Goal: Task Accomplishment & Management: Complete application form

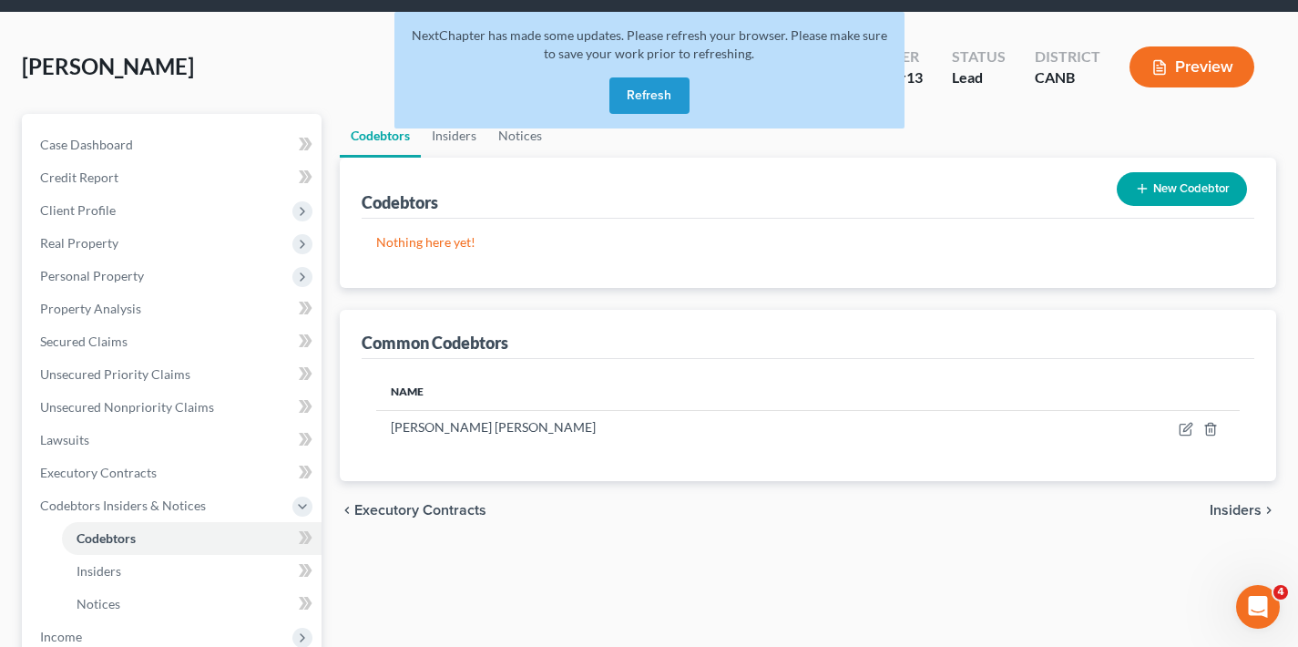
click at [650, 95] on button "Refresh" at bounding box center [649, 95] width 80 height 36
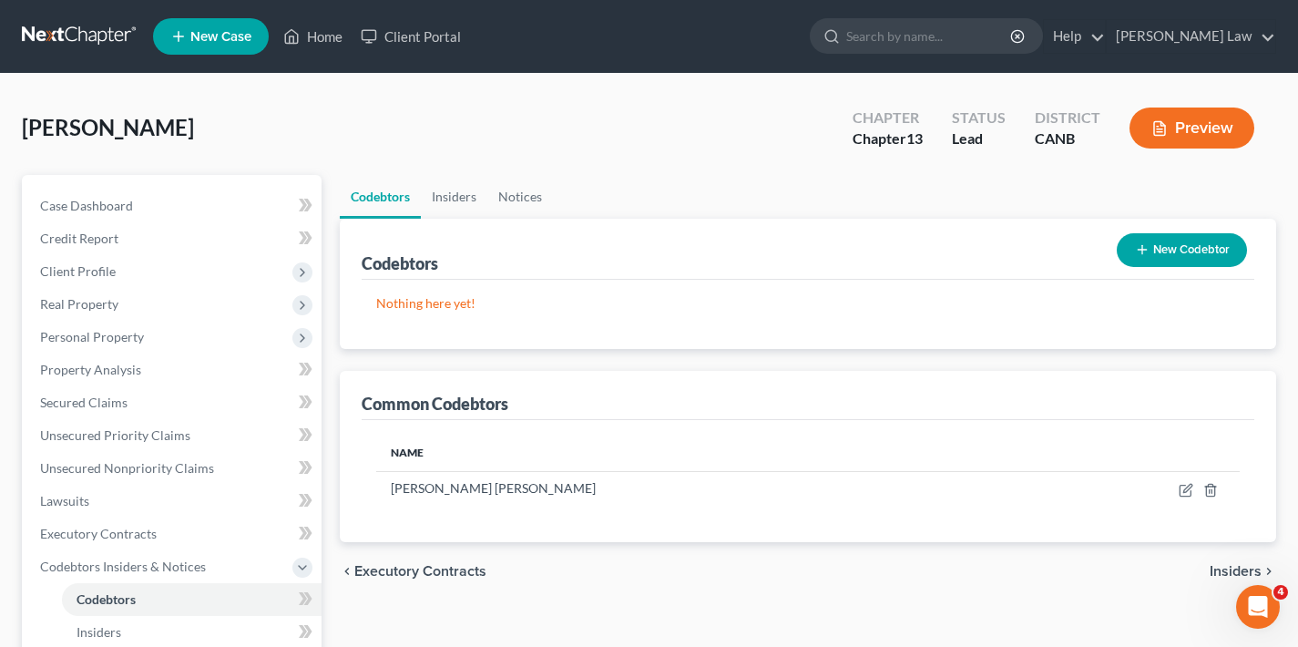
click at [218, 35] on span "New Case" at bounding box center [220, 37] width 61 height 14
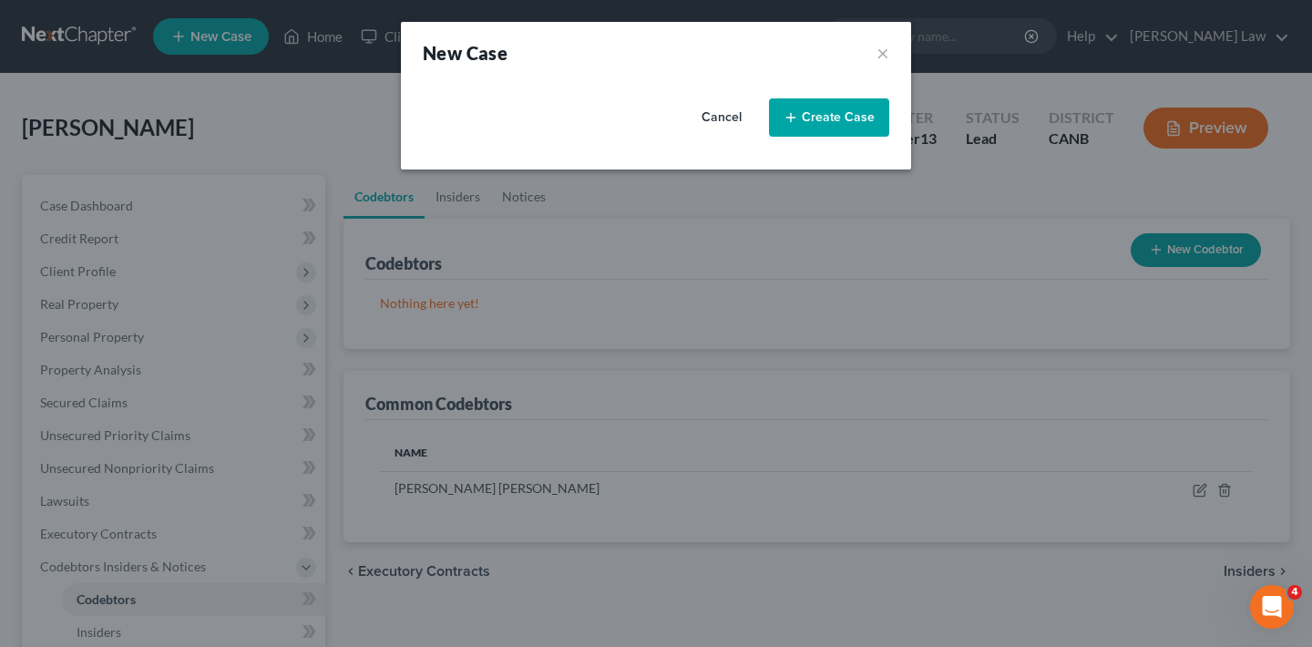
select select "9"
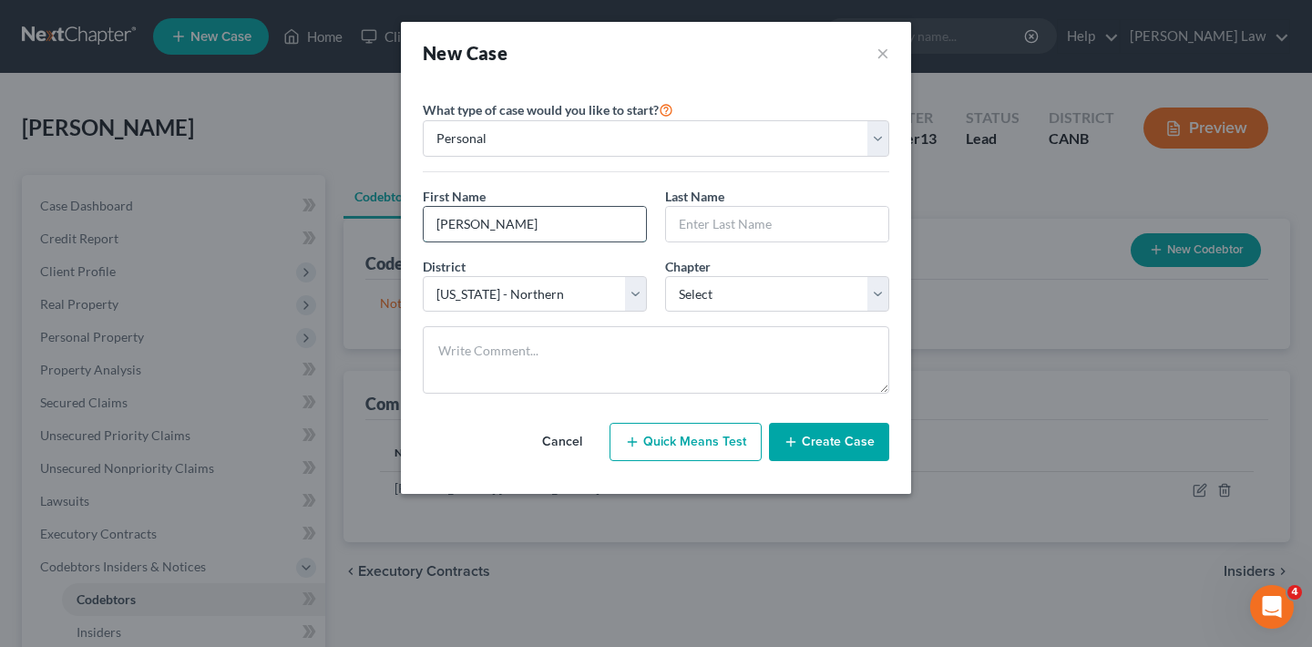
type input "[PERSON_NAME]"
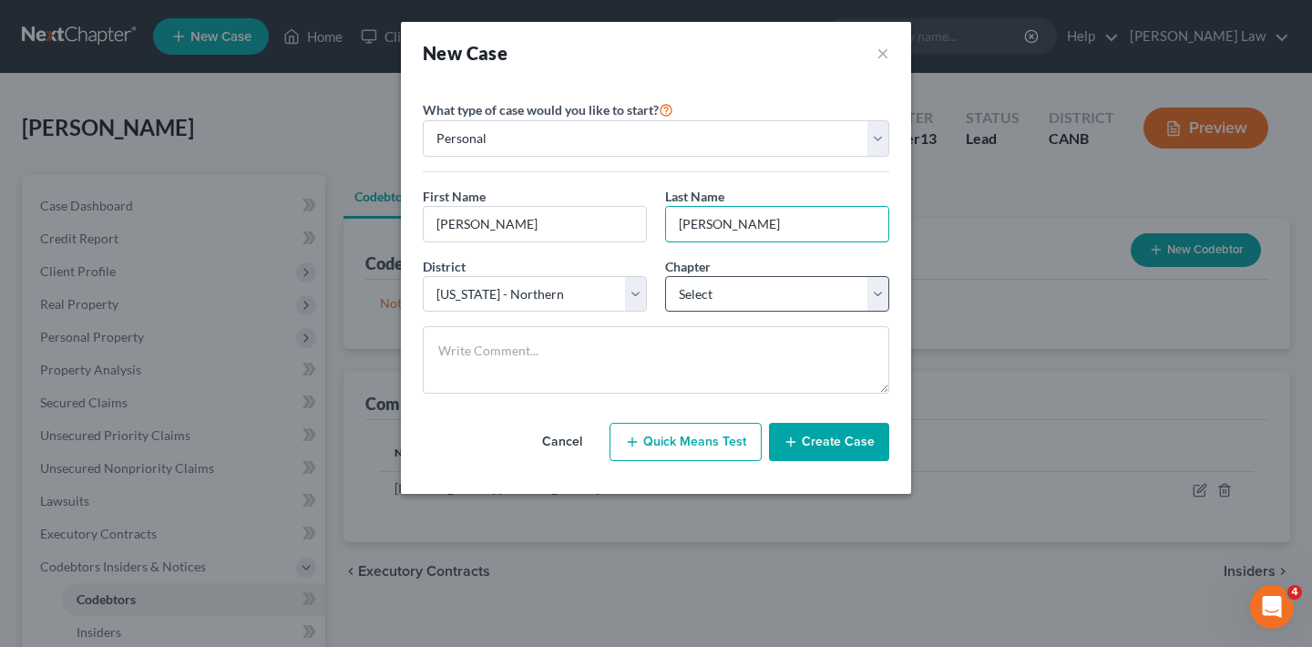
type input "[PERSON_NAME]"
select select "0"
click at [855, 443] on button "Create Case" at bounding box center [829, 442] width 120 height 38
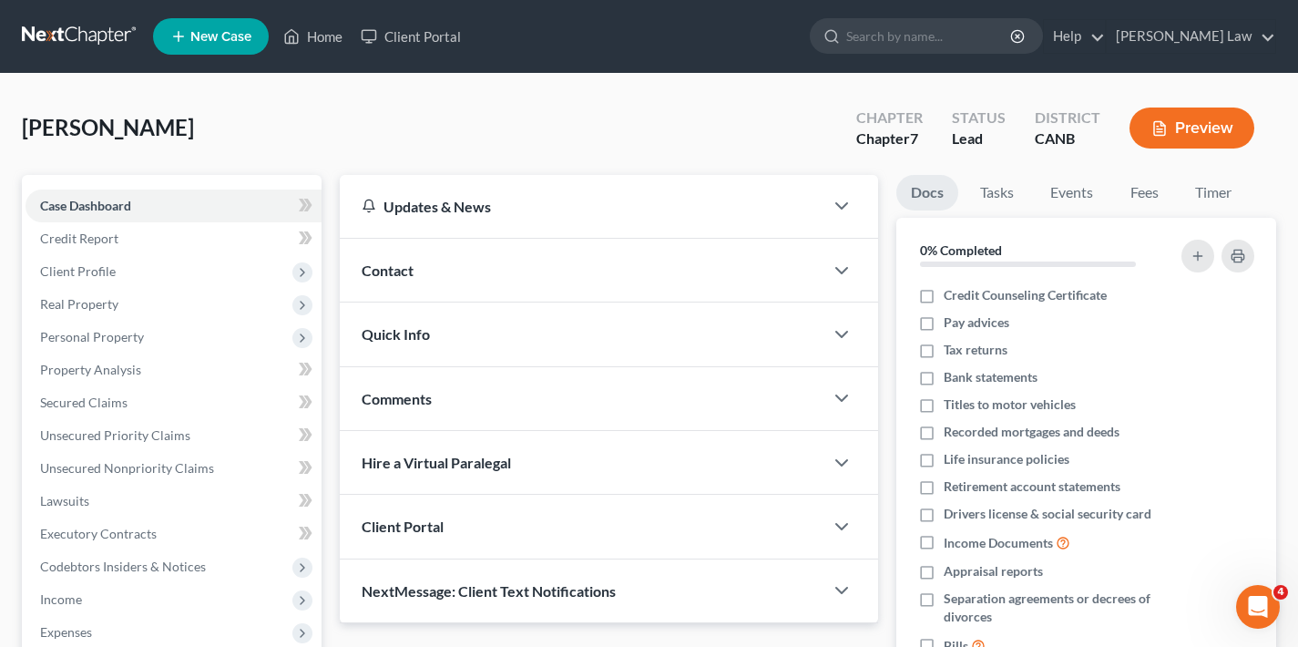
click at [471, 277] on div "Contact" at bounding box center [582, 270] width 484 height 63
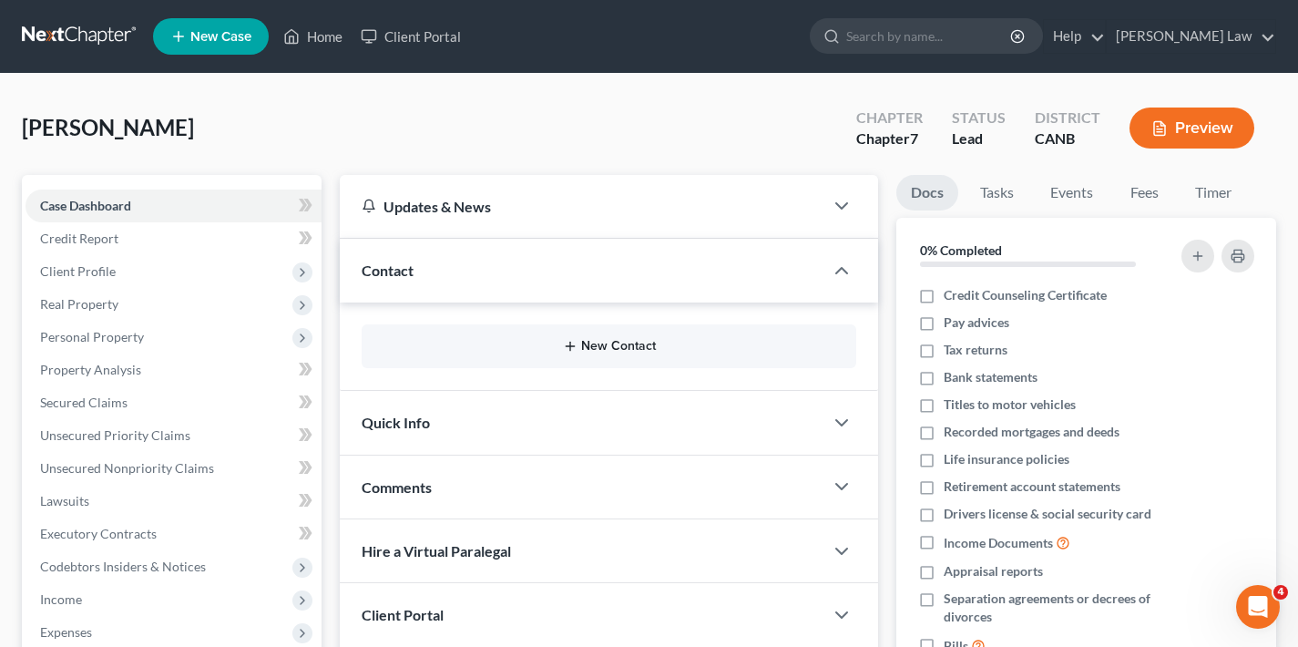
click at [599, 350] on button "New Contact" at bounding box center [609, 346] width 466 height 15
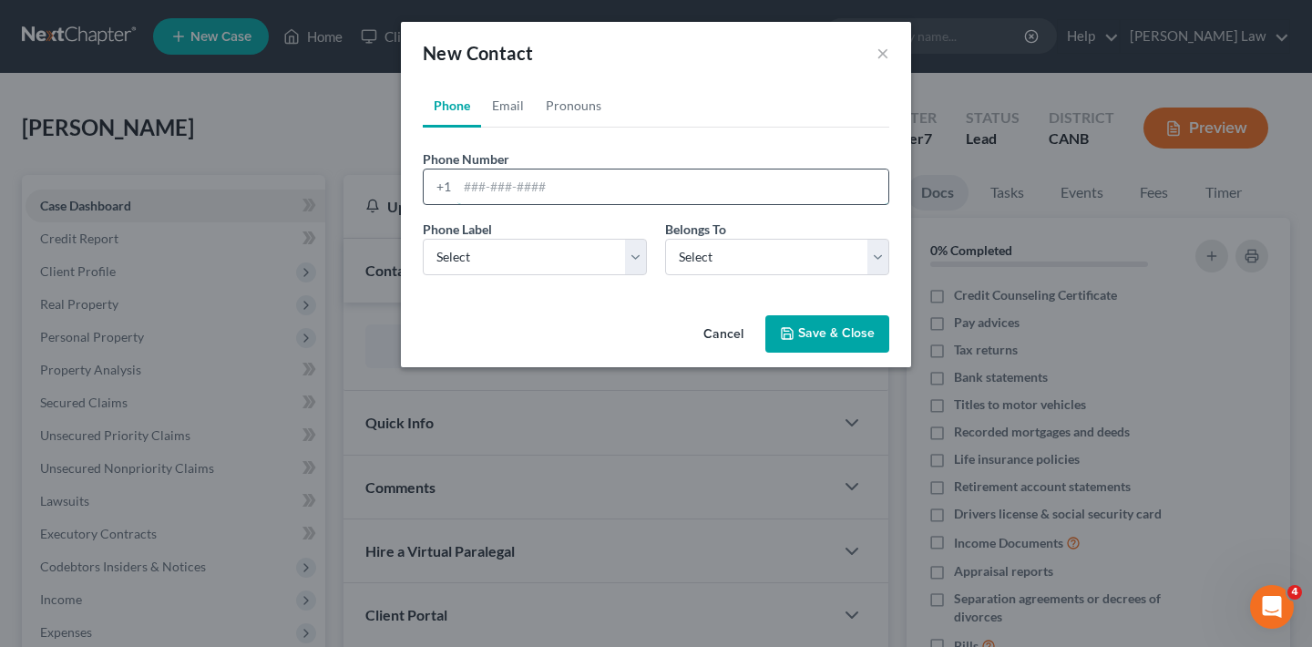
paste input "tel:[PHONE_NUMBER]"
drag, startPoint x: 487, startPoint y: 186, endPoint x: 412, endPoint y: 188, distance: 75.6
click at [412, 188] on div "Phone Email Pronouns Phone Number * +1 tel:[PHONE_NUMBER] Ext. Phone Label * Se…" at bounding box center [656, 196] width 510 height 224
type input "15109172755"
select select "0"
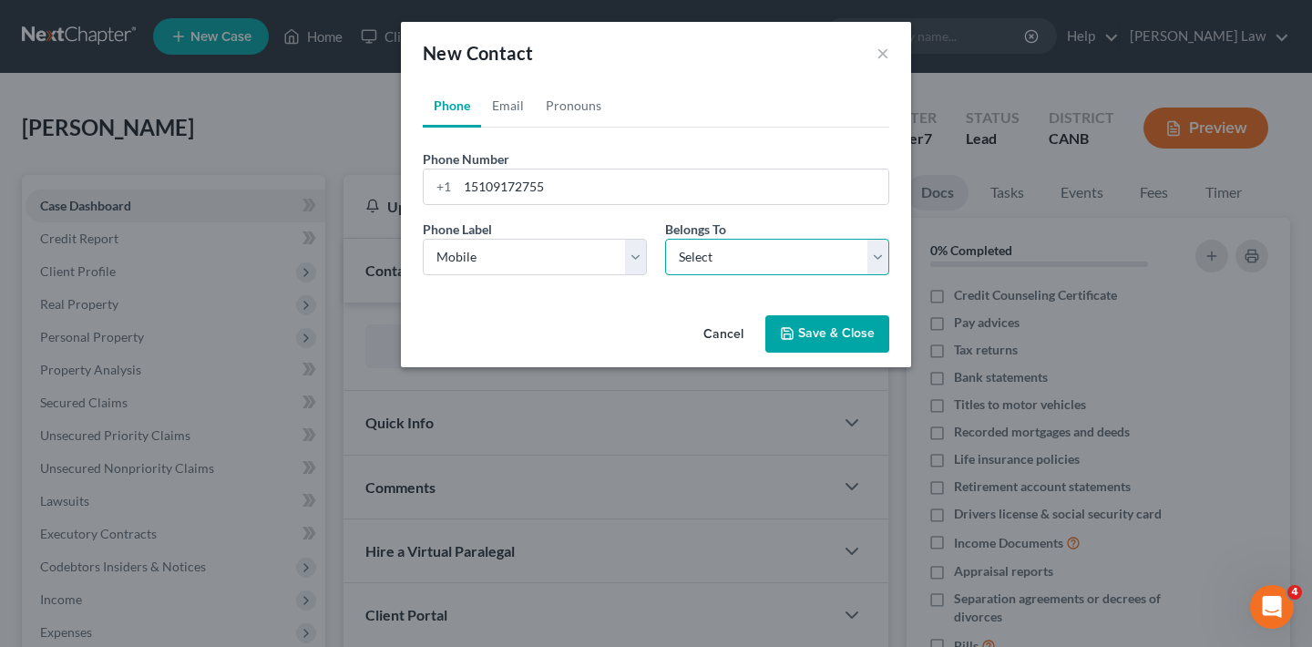
select select "0"
click at [825, 342] on button "Save & Close" at bounding box center [827, 334] width 124 height 38
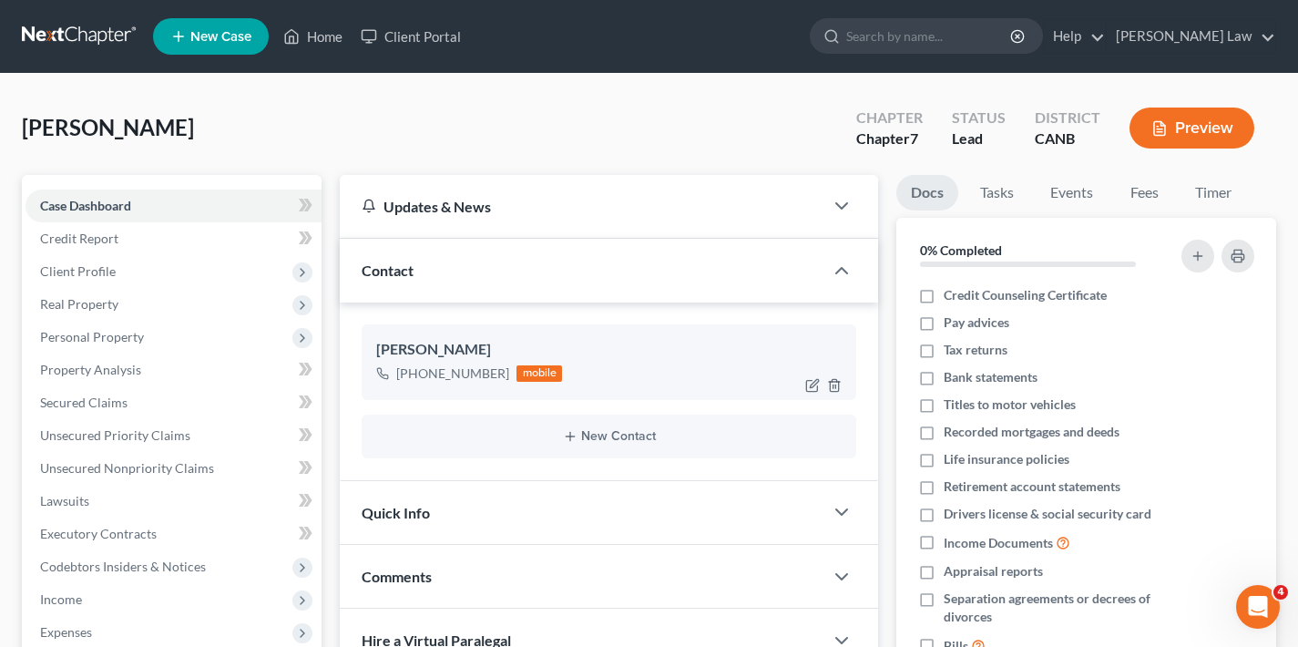
scroll to position [307, 0]
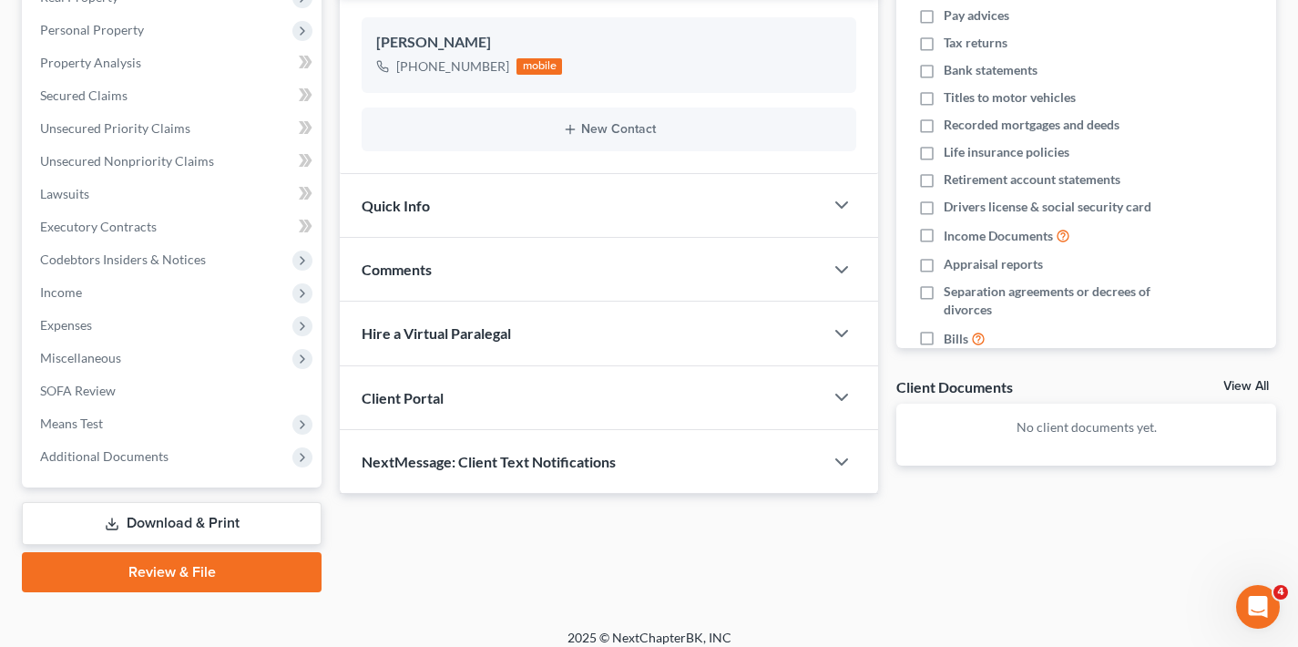
click at [624, 400] on div "Client Portal" at bounding box center [582, 397] width 484 height 63
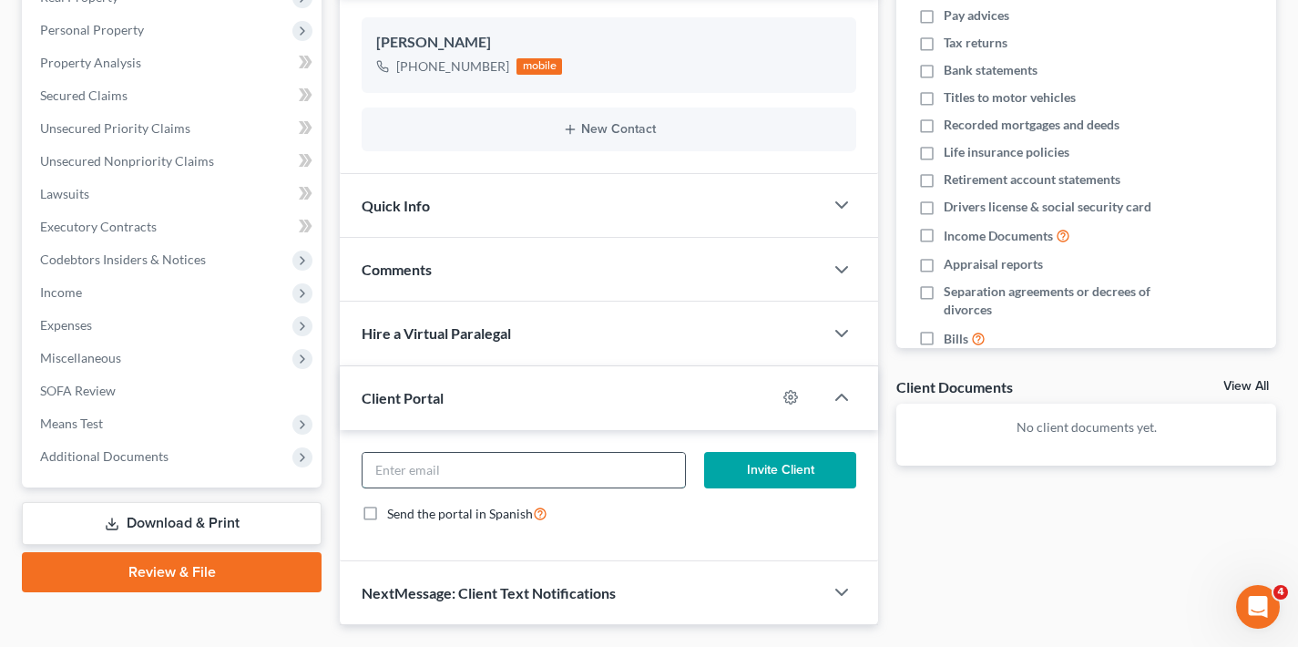
click at [569, 471] on input "email" at bounding box center [524, 470] width 322 height 35
paste input "[EMAIL_ADDRESS][DOMAIN_NAME]"
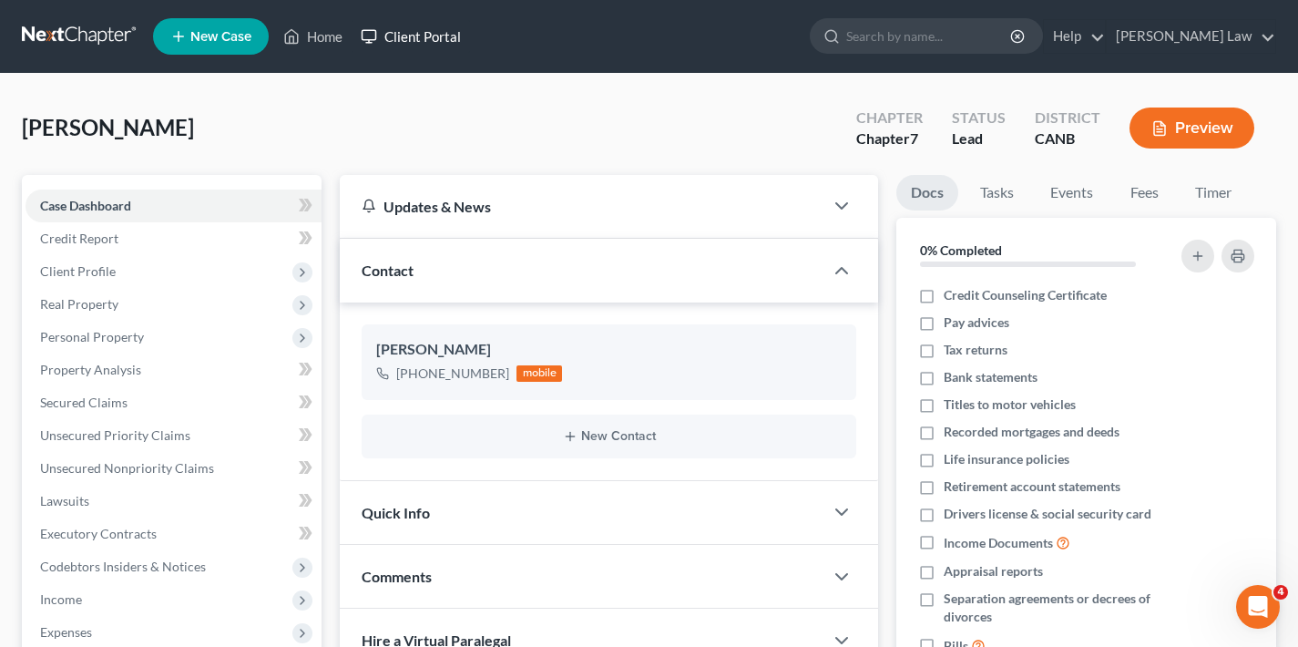
type input "[EMAIL_ADDRESS][DOMAIN_NAME]"
click at [445, 36] on link "Client Portal" at bounding box center [411, 36] width 118 height 33
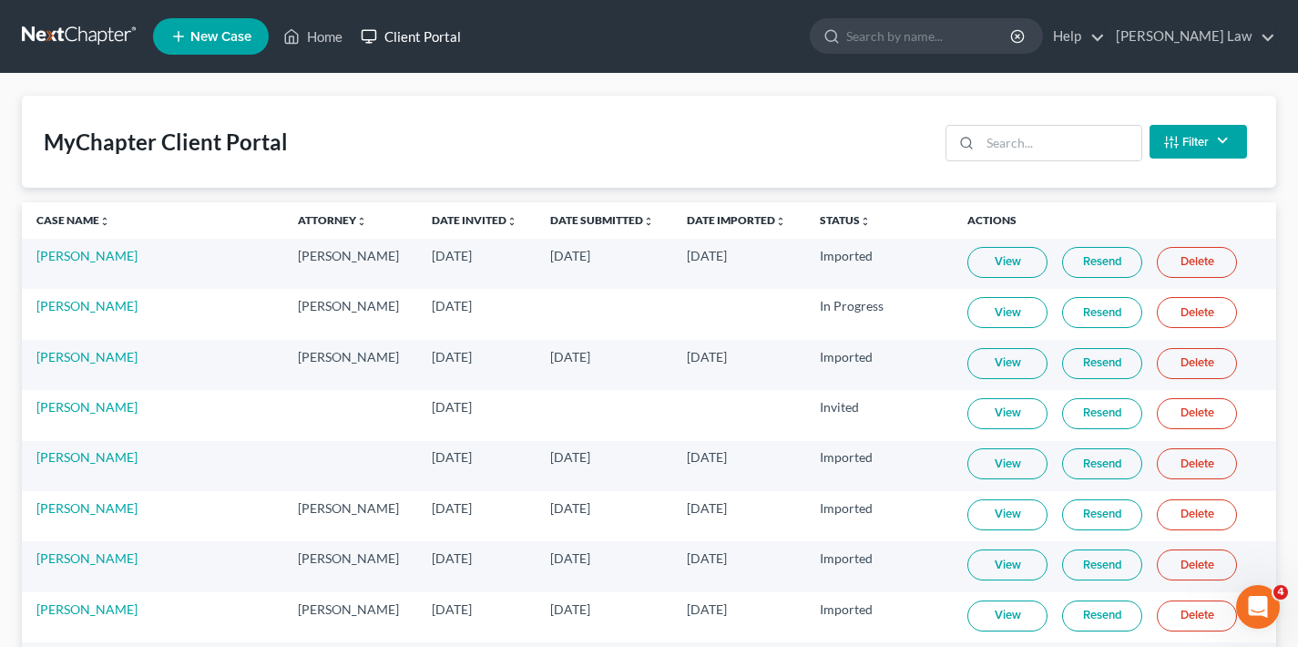
click at [432, 46] on link "Client Portal" at bounding box center [411, 36] width 118 height 33
click at [422, 38] on link "Client Portal" at bounding box center [411, 36] width 118 height 33
click at [423, 34] on link "Client Portal" at bounding box center [411, 36] width 118 height 33
click at [62, 218] on link "Case Name unfold_more expand_more expand_less" at bounding box center [73, 220] width 74 height 14
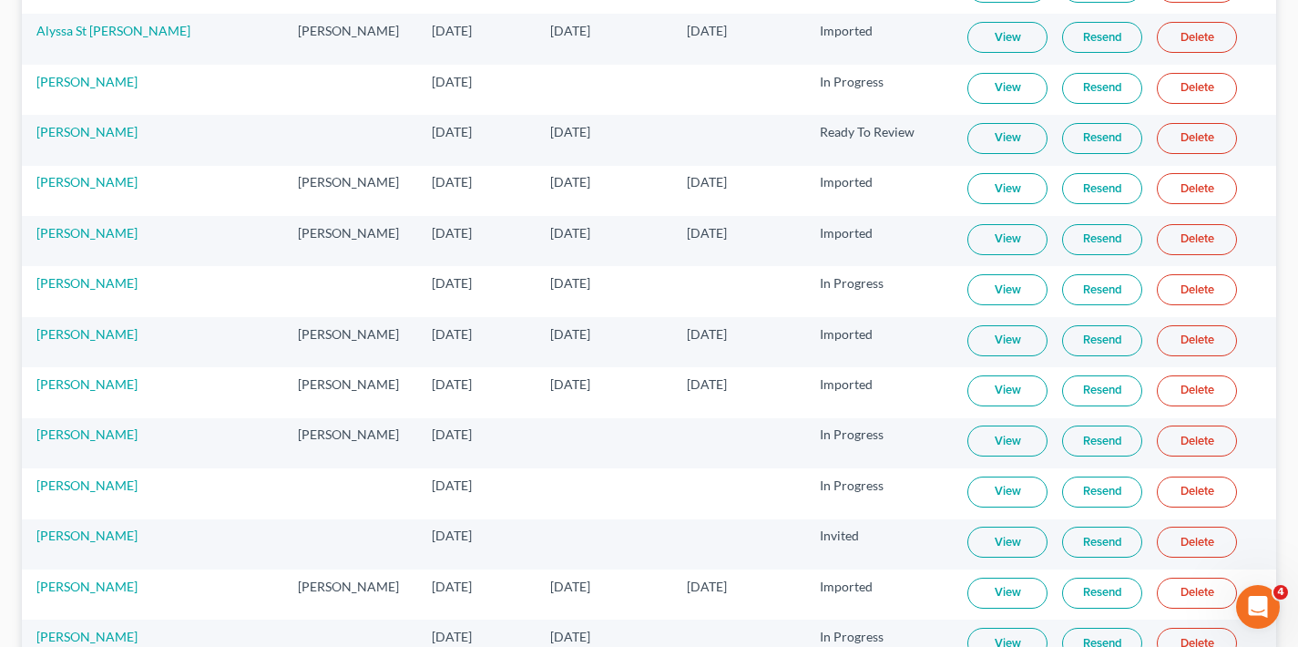
scroll to position [915, 0]
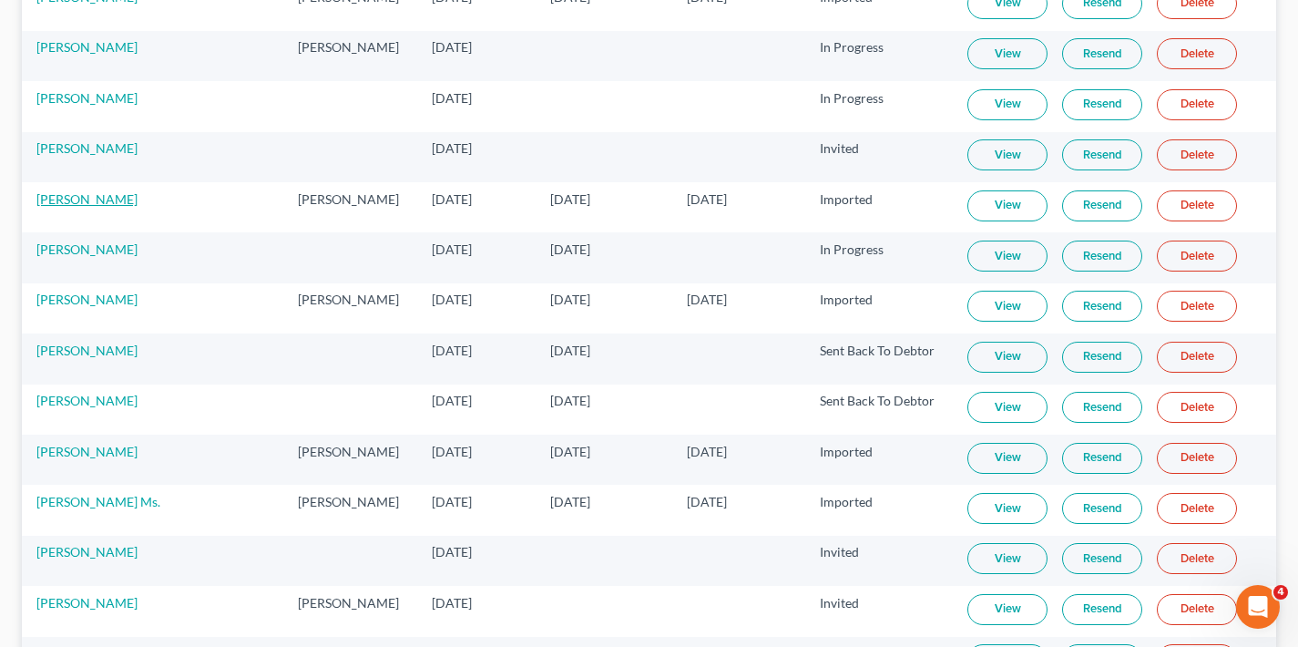
click at [74, 202] on link "[PERSON_NAME]" at bounding box center [86, 198] width 101 height 15
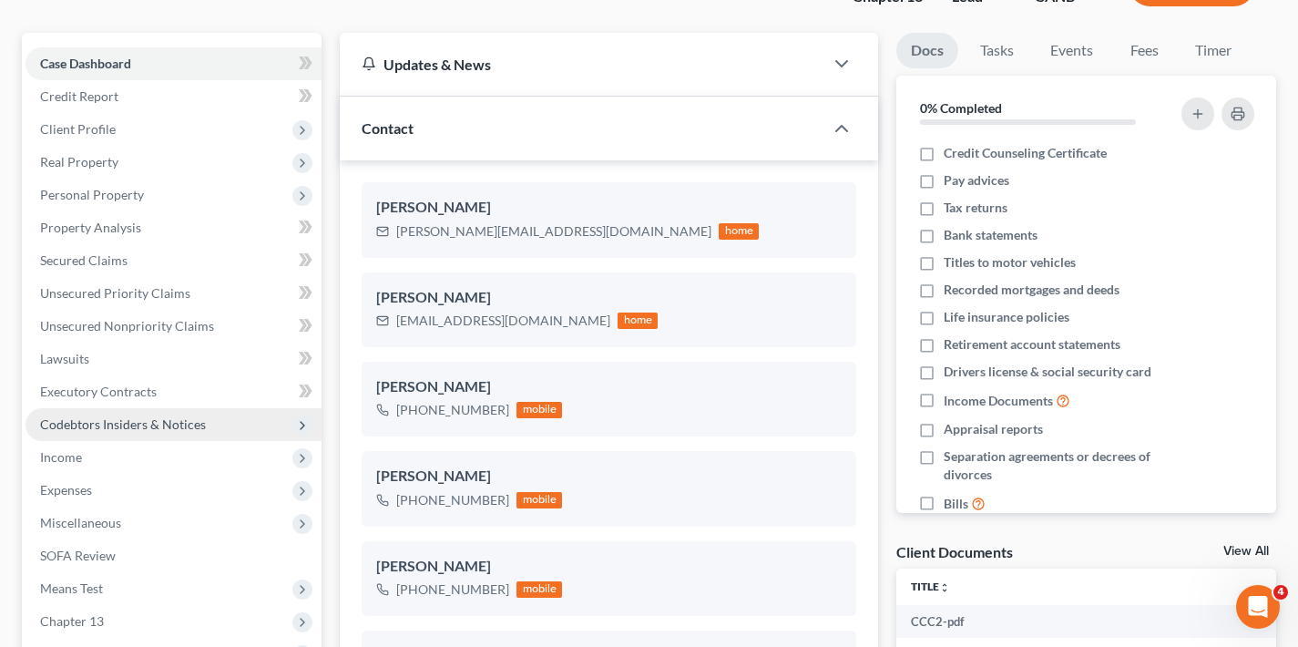
scroll to position [249, 0]
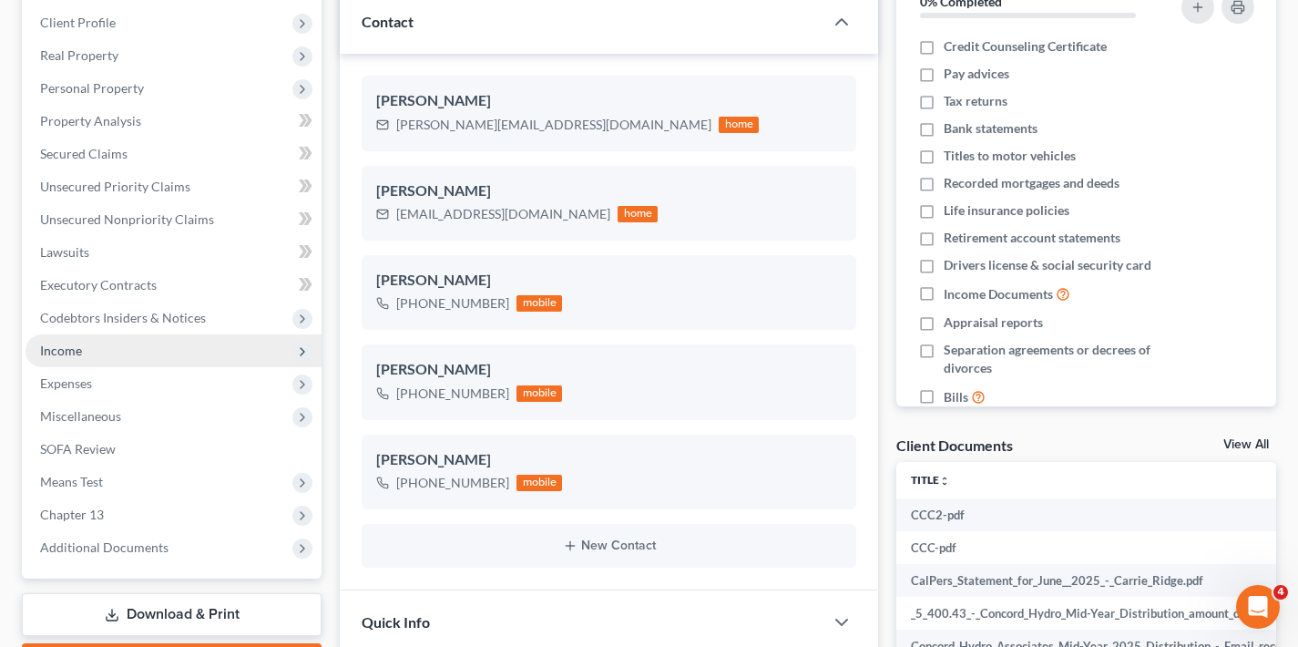
click at [126, 351] on span "Income" at bounding box center [174, 350] width 296 height 33
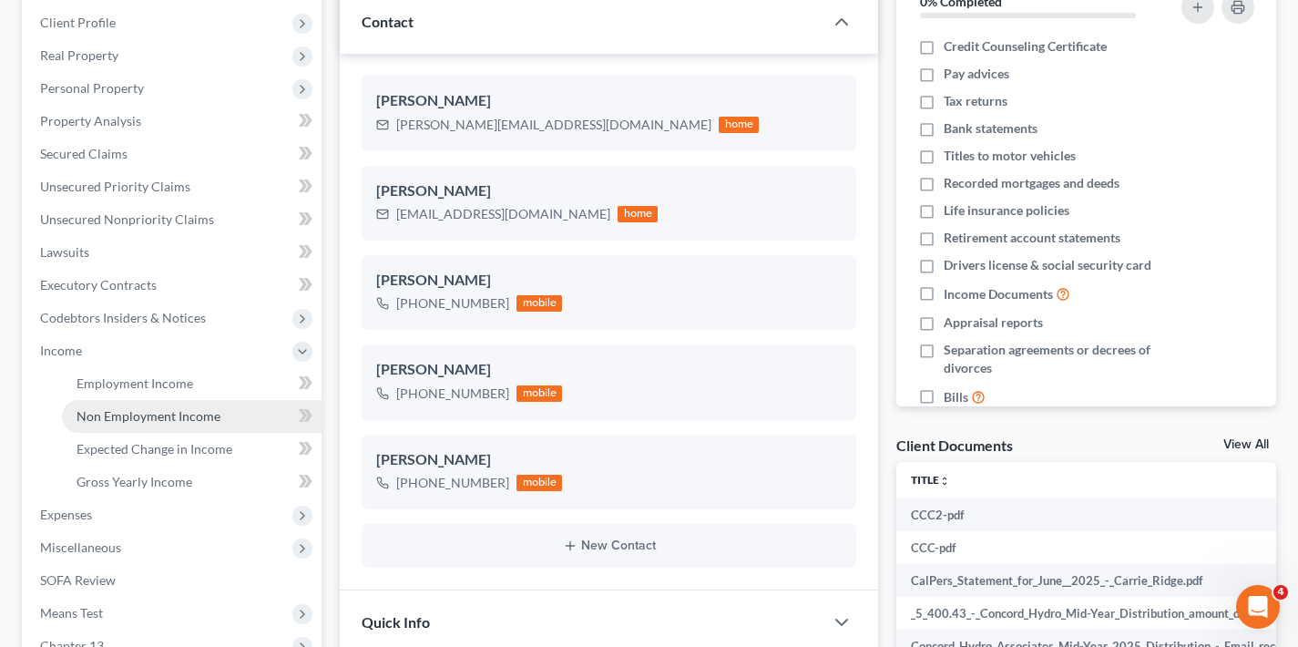
click at [135, 422] on span "Non Employment Income" at bounding box center [149, 415] width 144 height 15
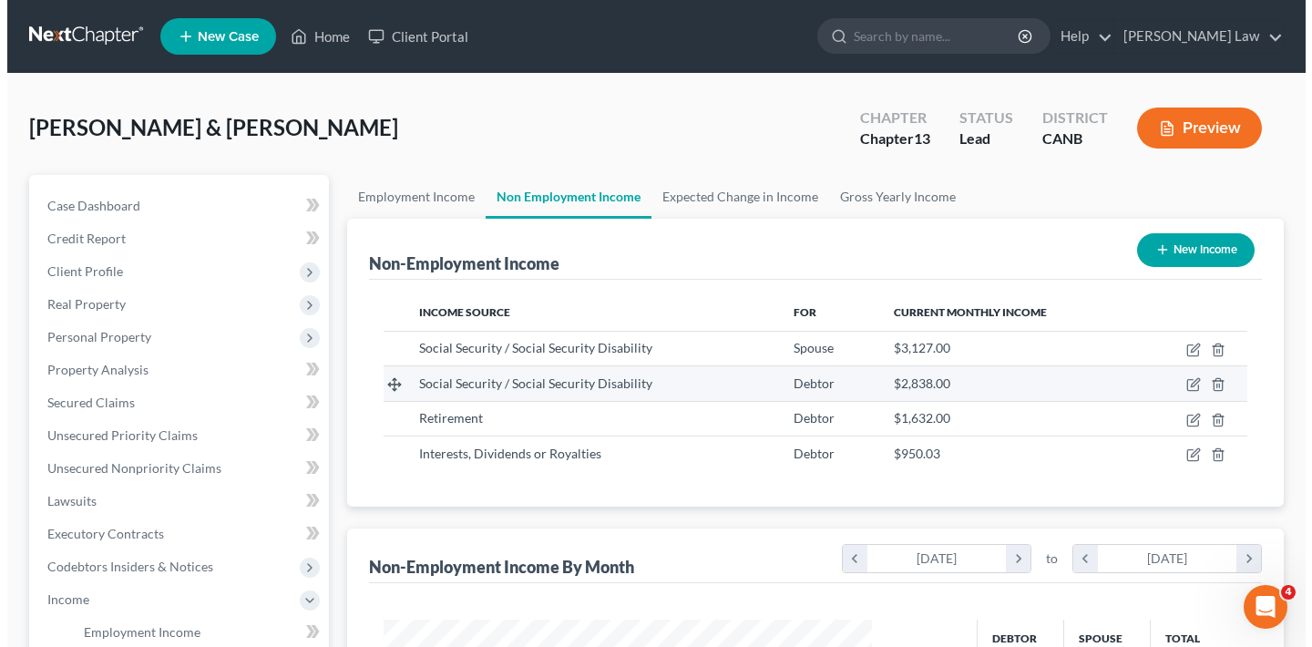
scroll to position [326, 525]
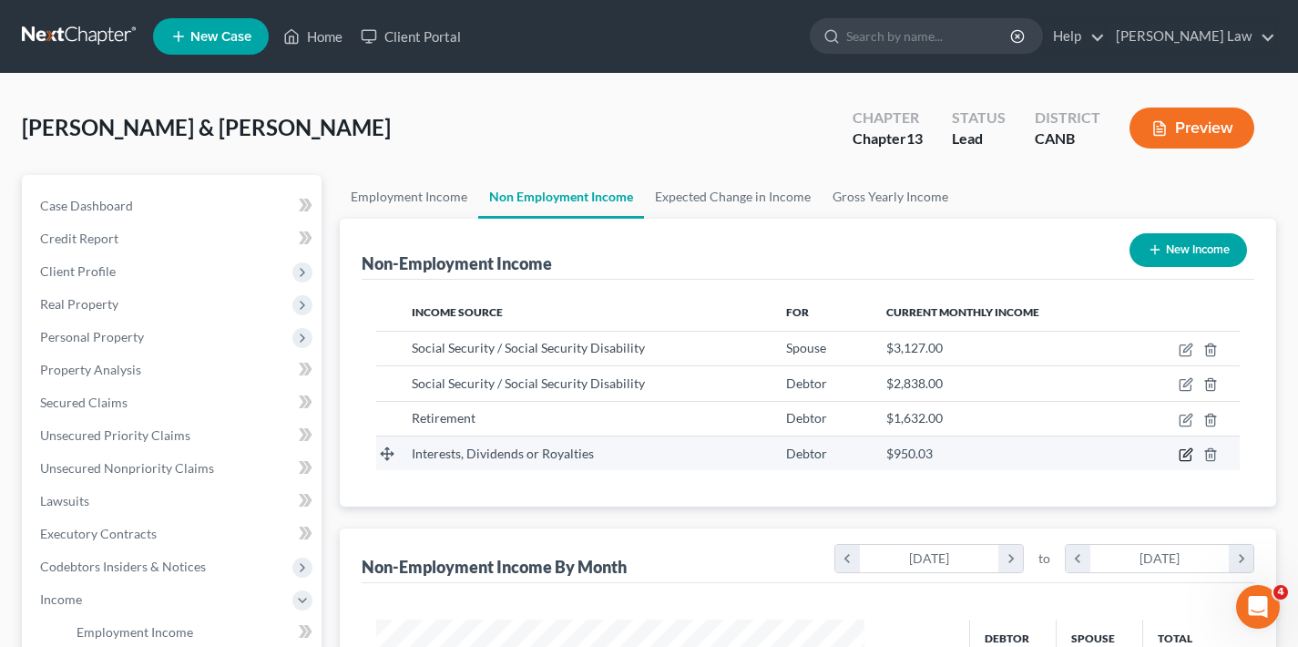
click at [1183, 456] on icon "button" at bounding box center [1186, 454] width 15 height 15
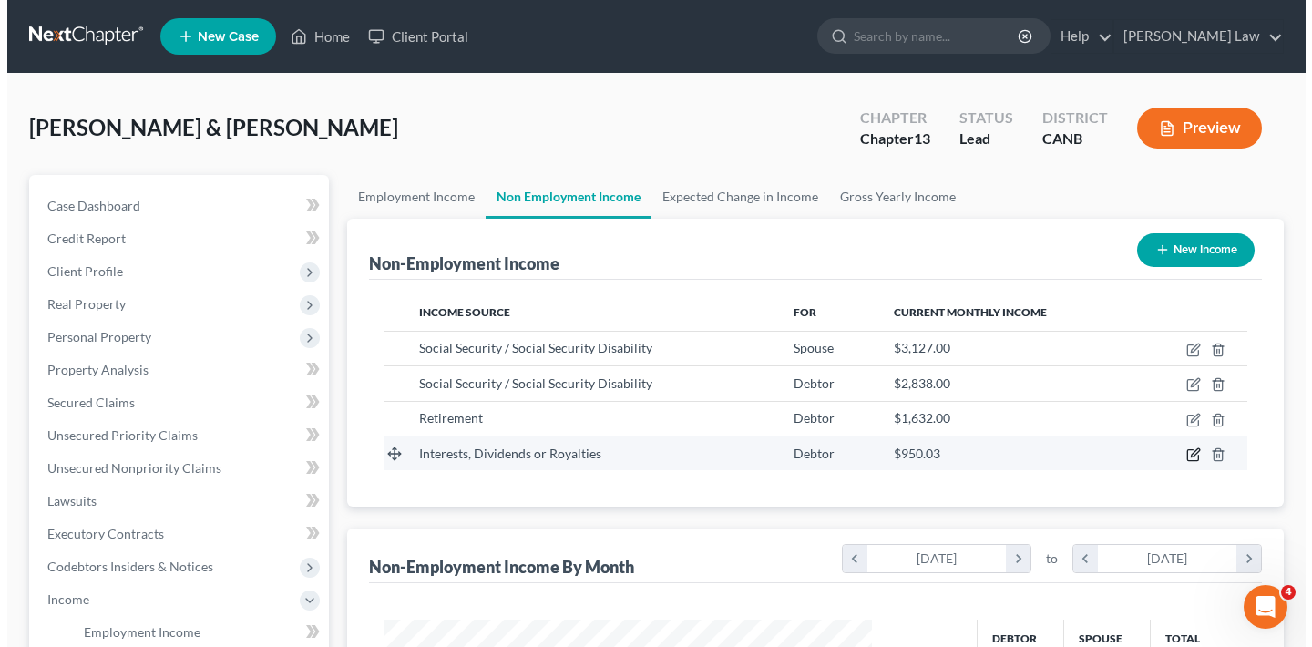
scroll to position [910732, 910527]
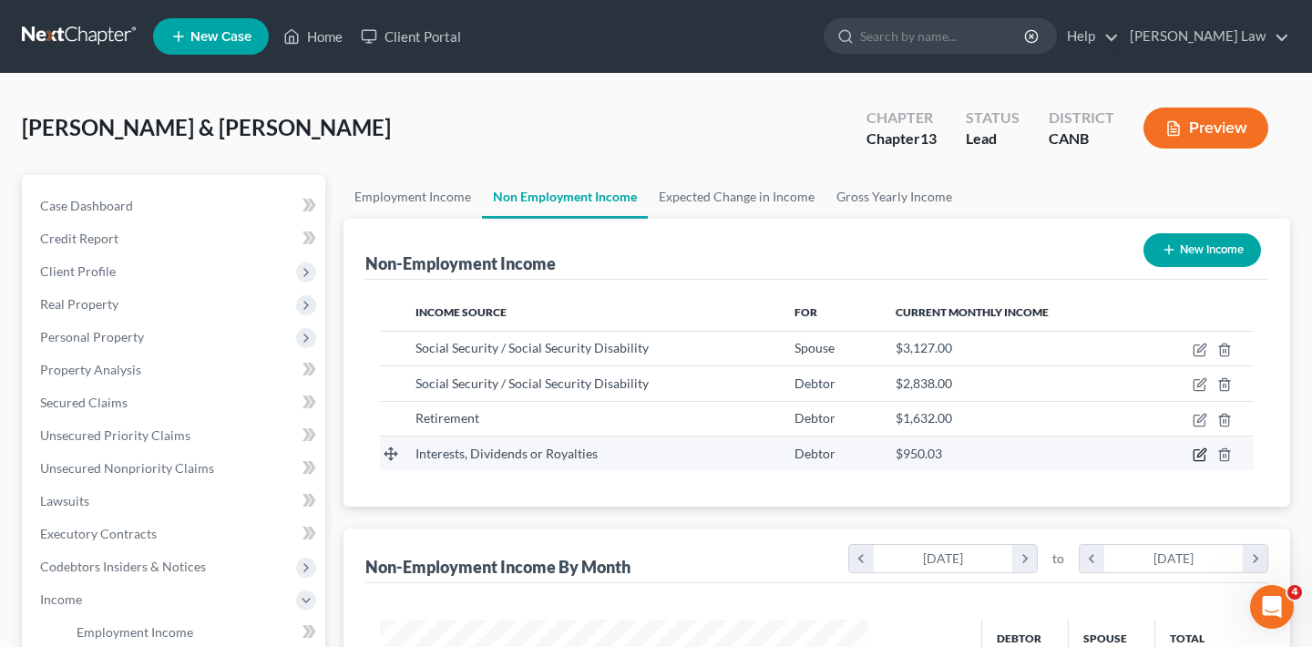
select select "6"
select select "0"
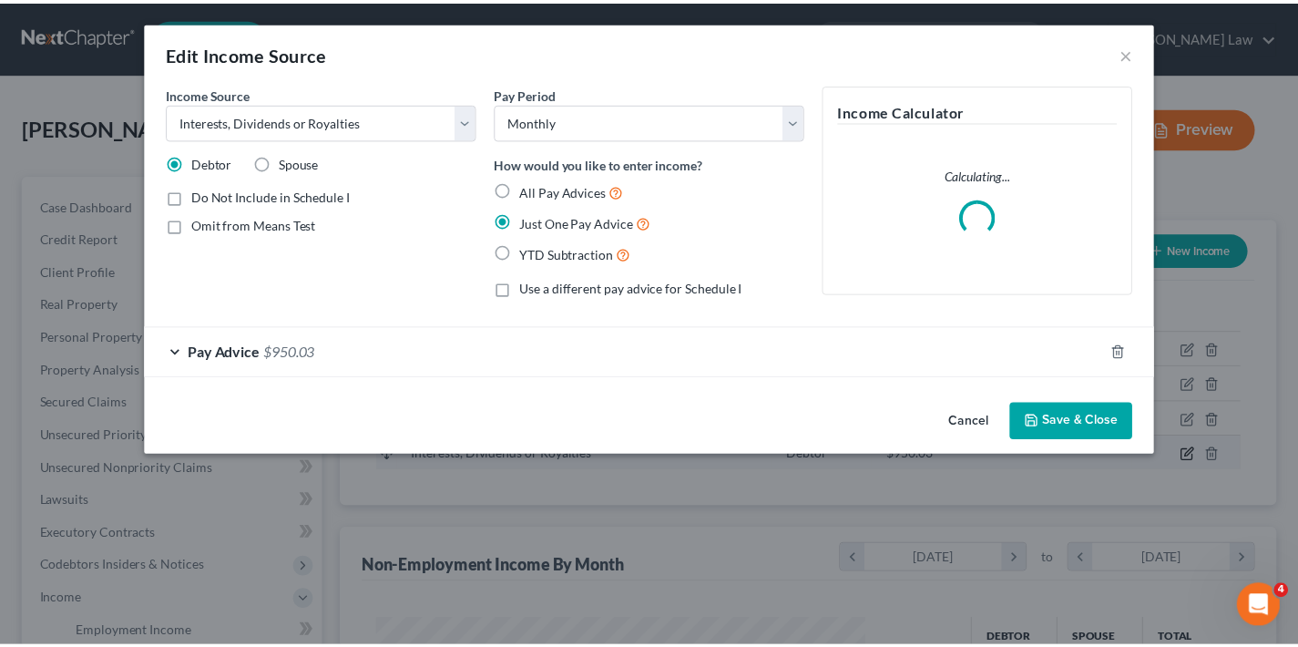
scroll to position [326, 531]
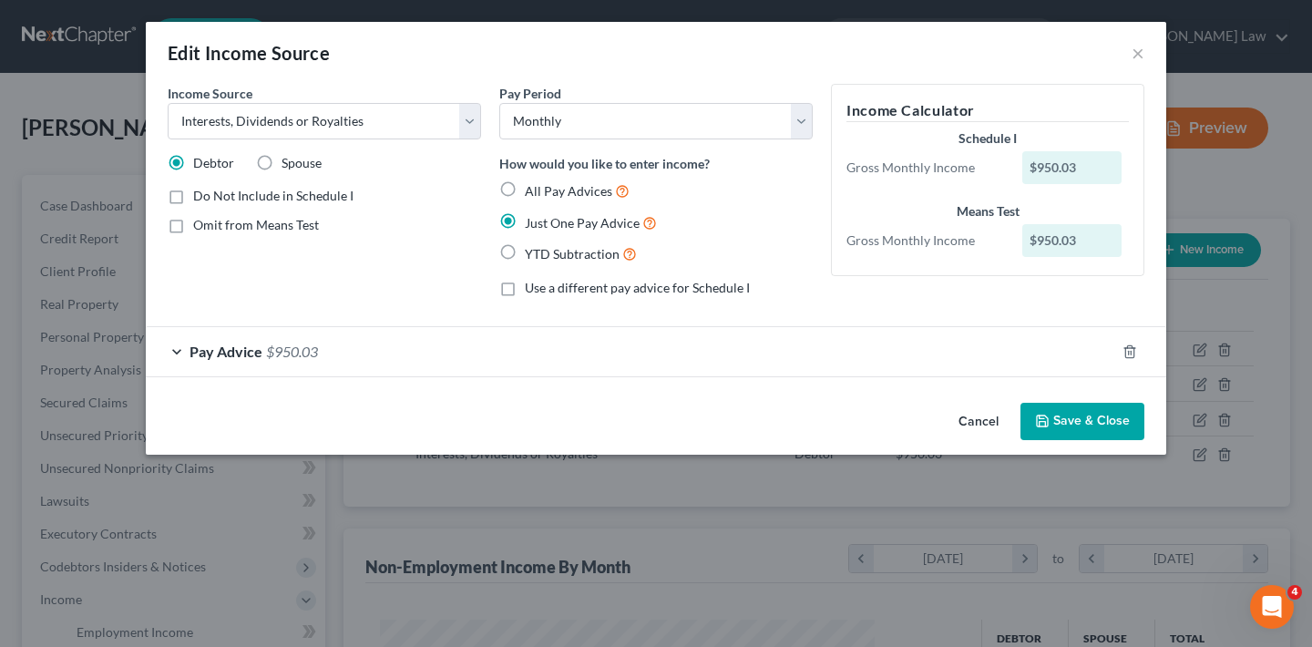
click at [179, 347] on div "Pay Advice $950.03" at bounding box center [630, 351] width 969 height 48
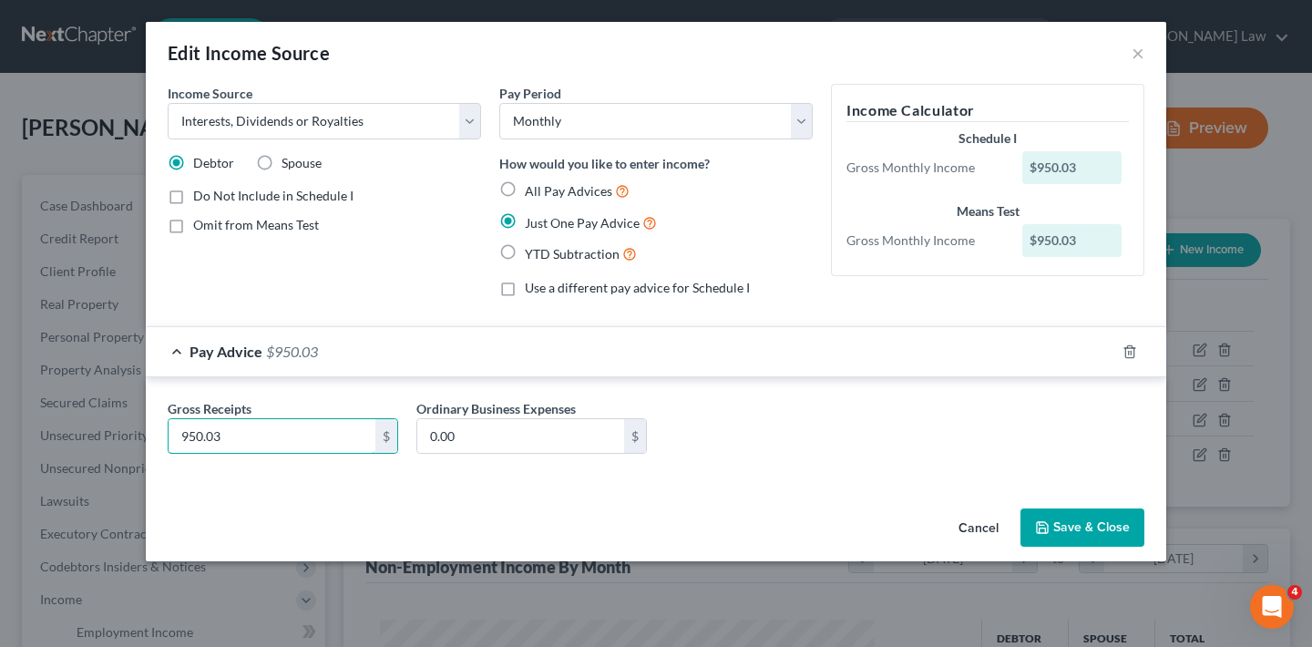
drag, startPoint x: 249, startPoint y: 435, endPoint x: 145, endPoint y: 438, distance: 103.9
click at [145, 438] on div "Edit Income Source × Income Source * Select Unemployment Disability (from emplo…" at bounding box center [656, 323] width 1312 height 647
type input "900.07"
click at [1120, 522] on button "Save & Close" at bounding box center [1082, 527] width 124 height 38
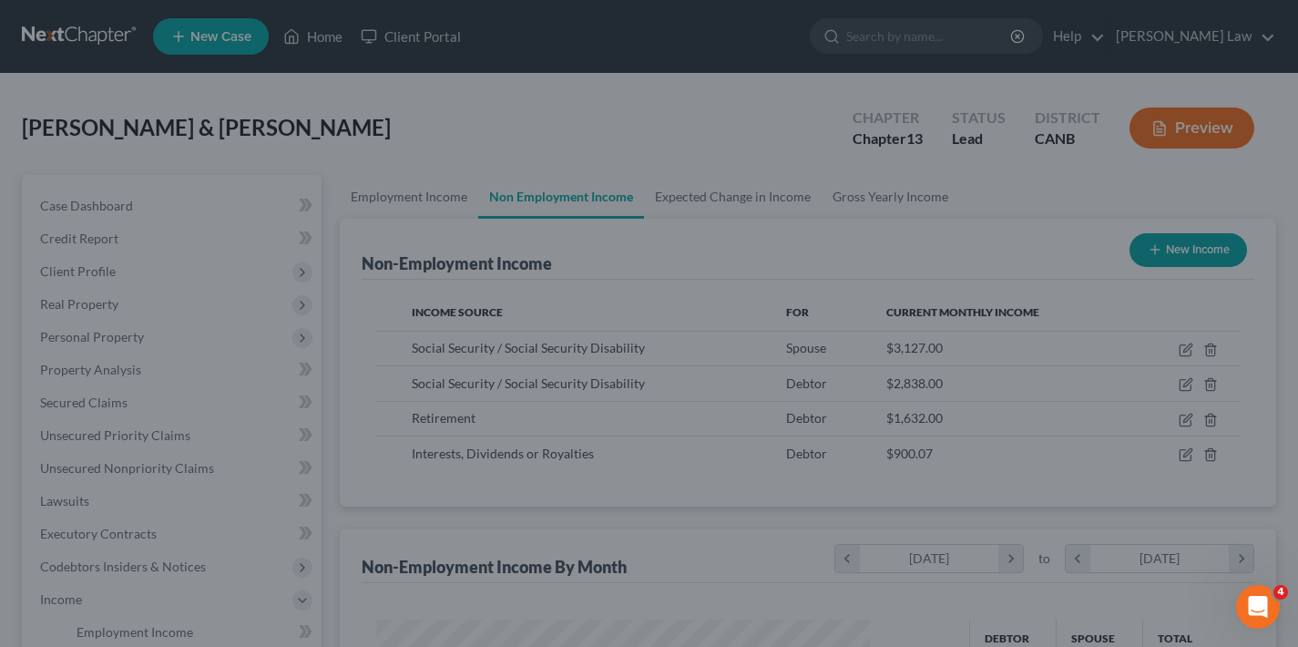
scroll to position [910732, 910533]
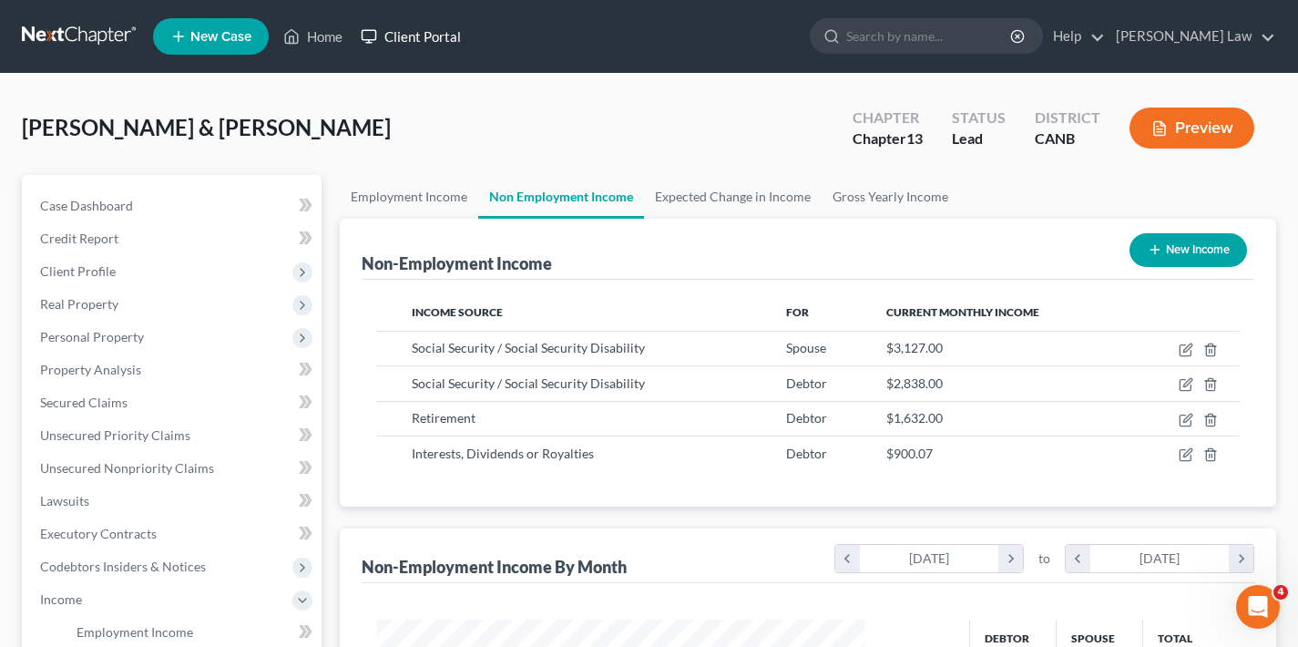
click at [415, 37] on link "Client Portal" at bounding box center [411, 36] width 118 height 33
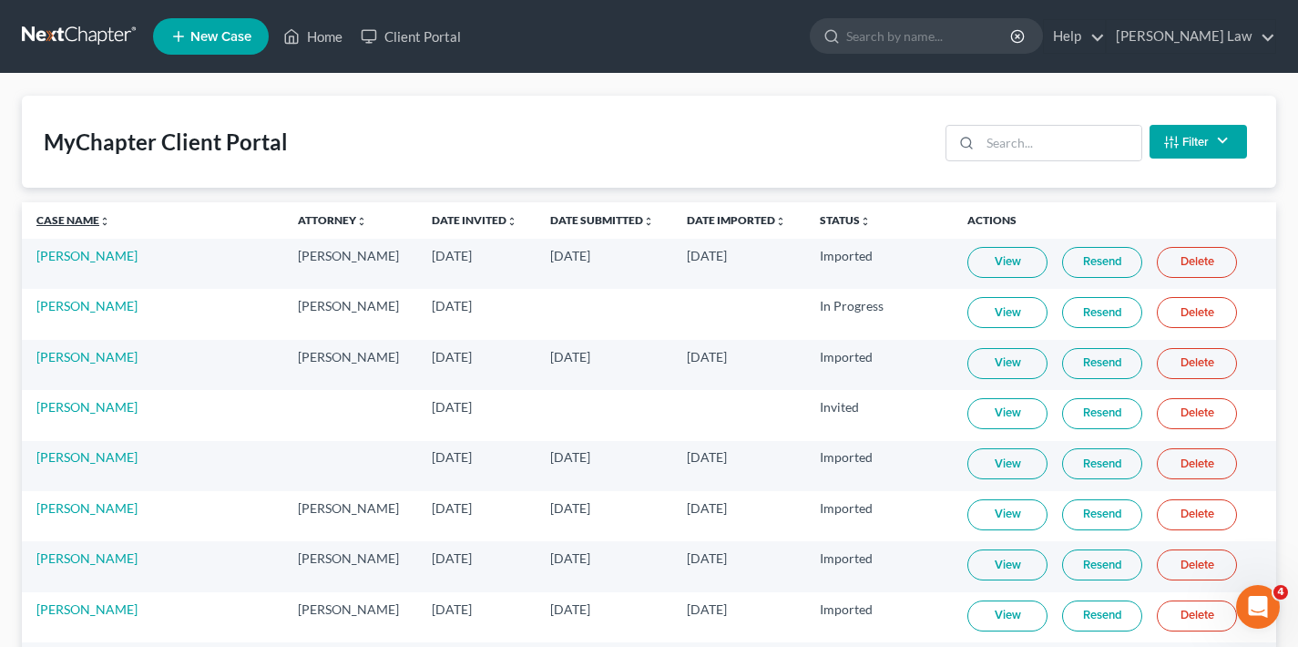
click at [77, 223] on link "Case Name unfold_more expand_more expand_less" at bounding box center [73, 220] width 74 height 14
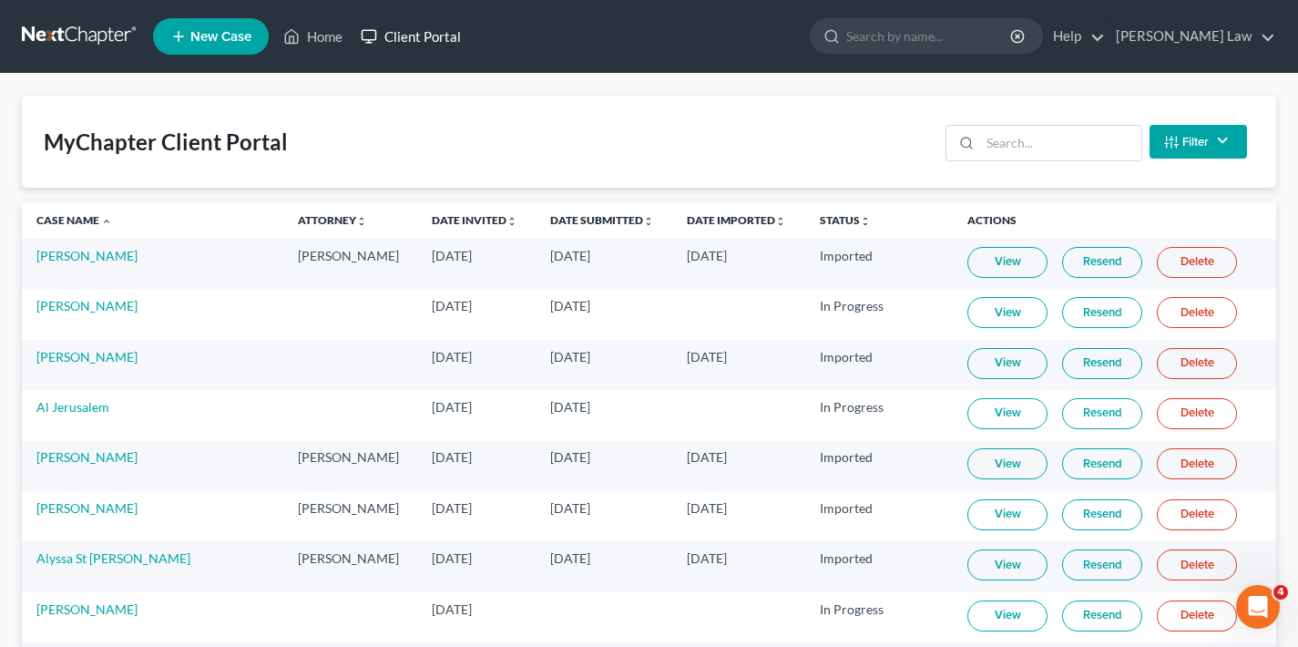
click at [424, 42] on link "Client Portal" at bounding box center [411, 36] width 118 height 33
click at [430, 35] on link "Client Portal" at bounding box center [411, 36] width 118 height 33
click at [1001, 36] on input "search" at bounding box center [929, 36] width 167 height 34
type input "abe"
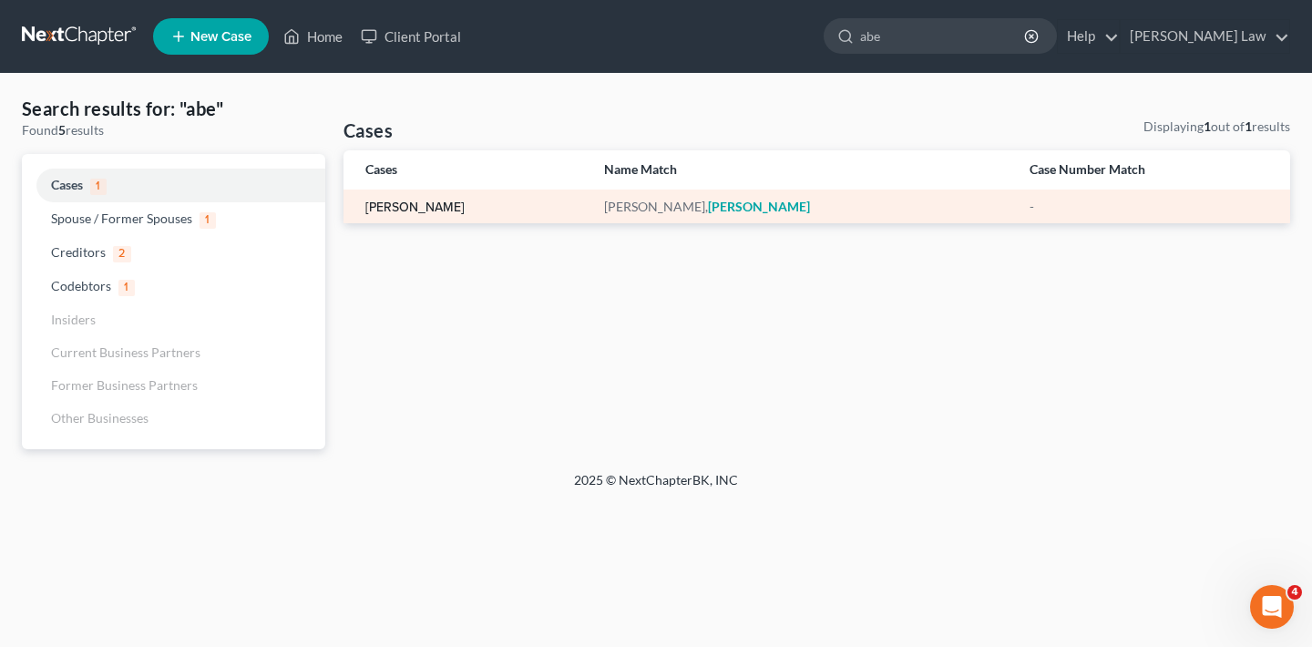
click at [416, 208] on link "[PERSON_NAME]" at bounding box center [414, 207] width 99 height 13
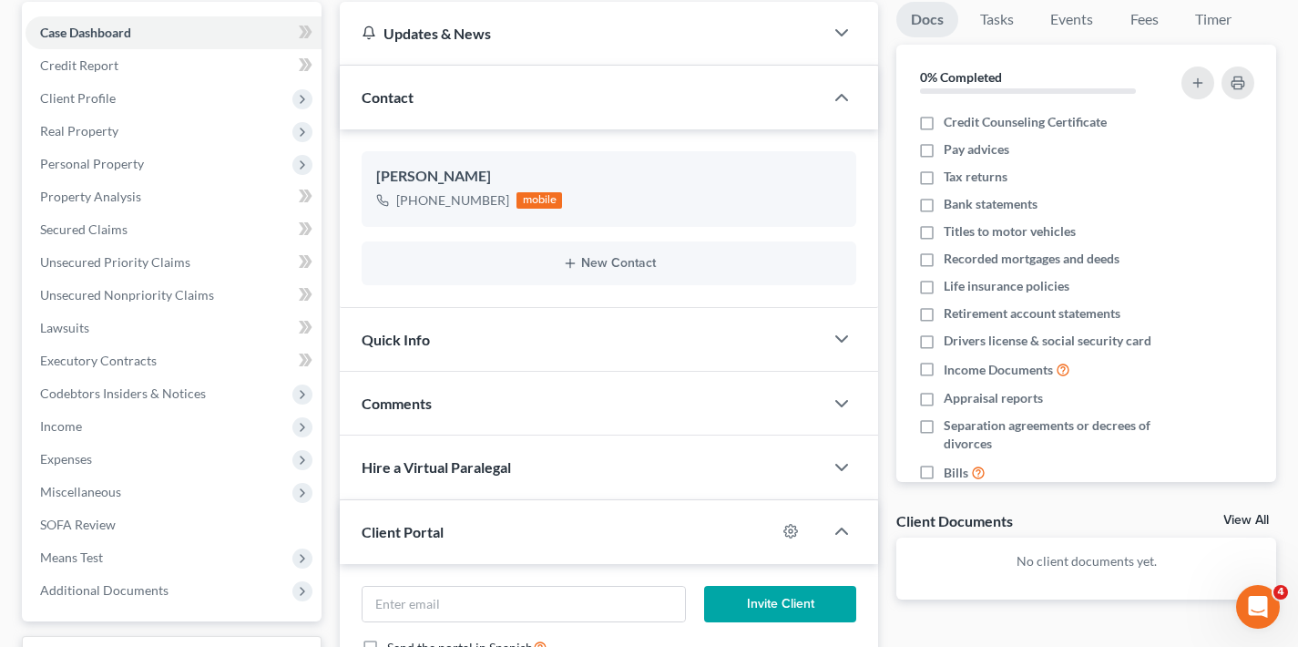
scroll to position [326, 0]
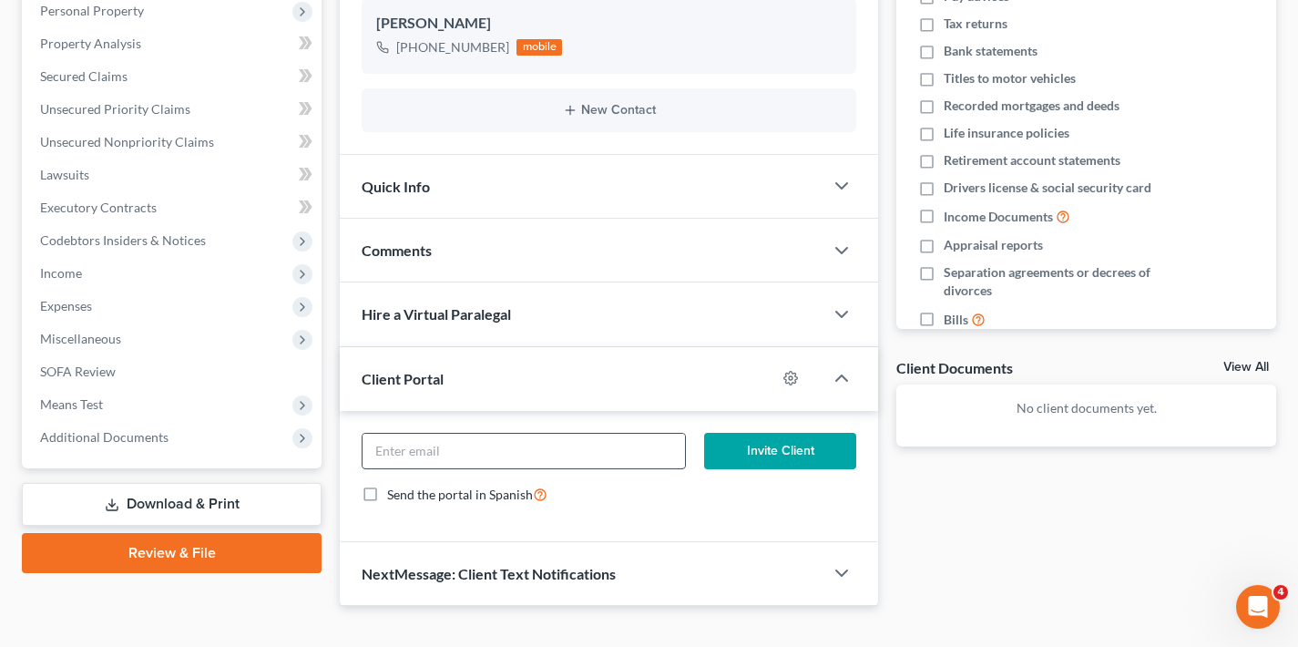
click at [430, 453] on input "email" at bounding box center [524, 451] width 322 height 35
paste input "[URL][DOMAIN_NAME]"
type input "[URL][DOMAIN_NAME]"
drag, startPoint x: 671, startPoint y: 453, endPoint x: 333, endPoint y: 449, distance: 338.9
click at [333, 449] on div "Updates & News × [US_STATE] [GEOGRAPHIC_DATA] Notes Take a look at NextChapter'…" at bounding box center [609, 227] width 557 height 757
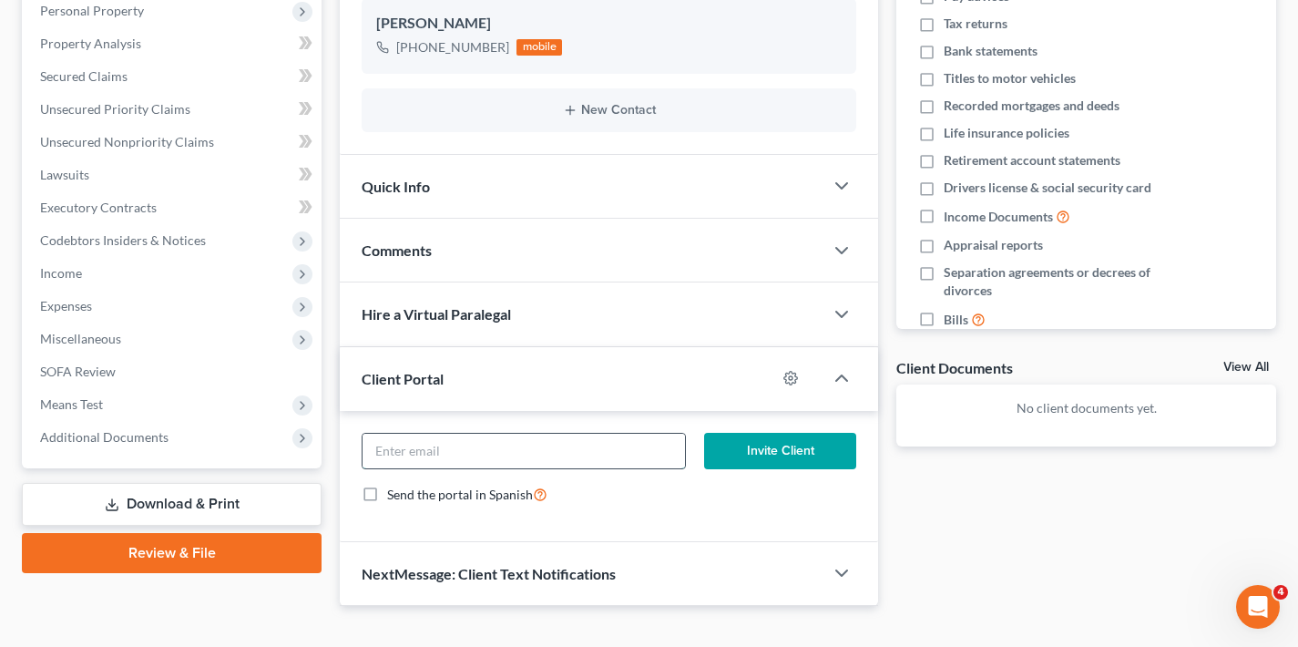
paste input "[EMAIL_ADDRESS][DOMAIN_NAME]"
type input "[EMAIL_ADDRESS][DOMAIN_NAME]"
click at [767, 447] on button "Invite Client" at bounding box center [780, 451] width 153 height 36
